Goal: Transaction & Acquisition: Purchase product/service

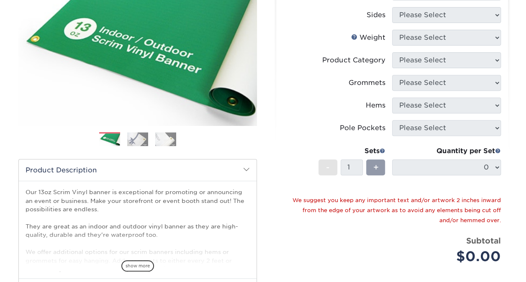
scroll to position [126, 0]
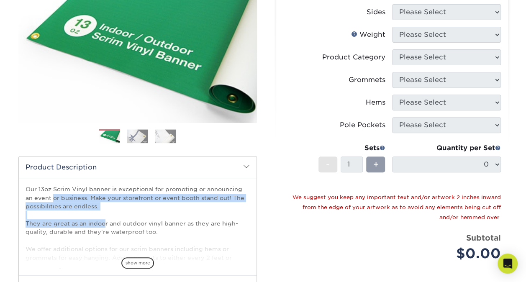
drag, startPoint x: 104, startPoint y: 219, endPoint x: 126, endPoint y: 196, distance: 32.3
click at [124, 192] on p "Our 13oz Scrim Vinyl banner is exceptional for promoting or announcing an event…" at bounding box center [138, 279] width 224 height 188
drag, startPoint x: 126, startPoint y: 196, endPoint x: 146, endPoint y: 209, distance: 23.6
click at [146, 209] on p "Our 13oz Scrim Vinyl banner is exceptional for promoting or announcing an event…" at bounding box center [138, 279] width 224 height 188
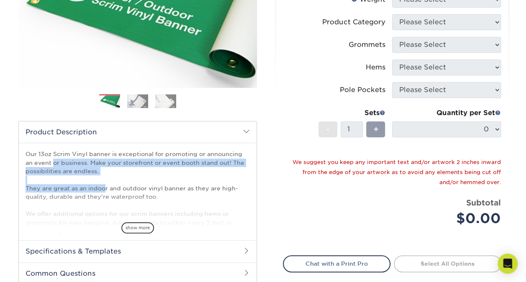
scroll to position [209, 0]
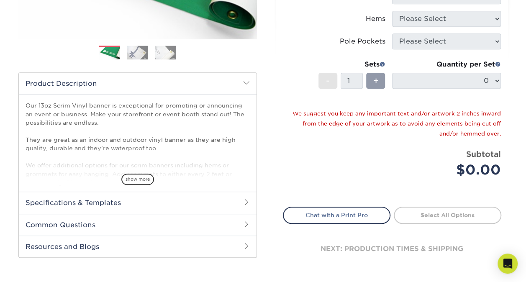
click at [128, 171] on div "show more" at bounding box center [138, 165] width 224 height 40
click at [128, 178] on span "show more" at bounding box center [137, 179] width 33 height 11
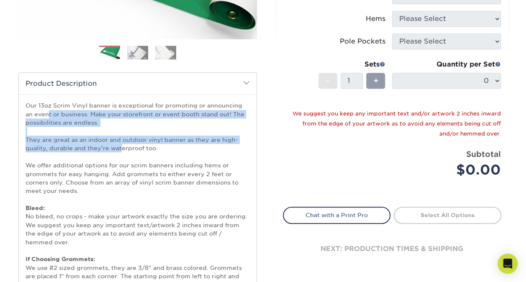
drag, startPoint x: 118, startPoint y: 144, endPoint x: 119, endPoint y: 100, distance: 44.4
click at [119, 100] on div "Our 13oz Scrim Vinyl banner is exceptional for promoting or announcing an event…" at bounding box center [138, 198] width 238 height 208
drag, startPoint x: 119, startPoint y: 100, endPoint x: 142, endPoint y: 131, distance: 39.3
click at [142, 131] on p "Our 13oz Scrim Vinyl banner is exceptional for promoting or announcing an event…" at bounding box center [138, 195] width 224 height 188
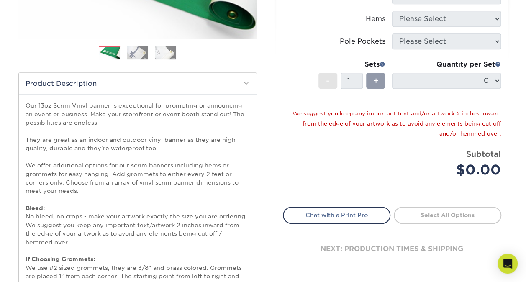
click at [157, 152] on p "Our 13oz Scrim Vinyl banner is exceptional for promoting or announcing an event…" at bounding box center [138, 195] width 224 height 188
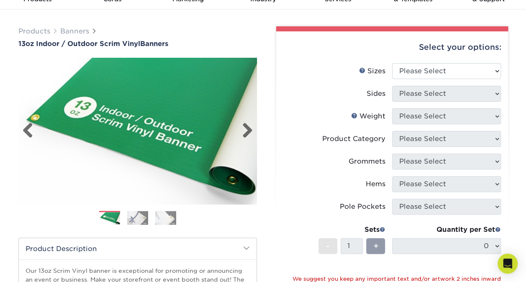
scroll to position [0, 0]
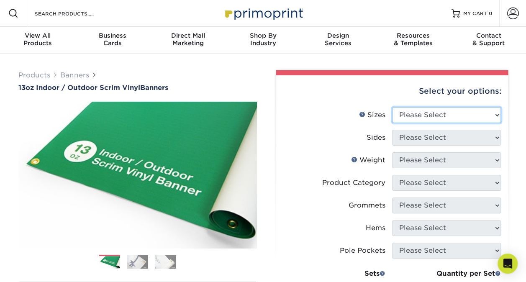
click at [411, 108] on select "Please Select 24" x 36" 24" x 48" 36" x 48" 36" x 60" 36" x 72" 36" x 96" 36" x…" at bounding box center [446, 115] width 109 height 16
